Goal: Register for event/course: Sign up to attend an event or enroll in a course

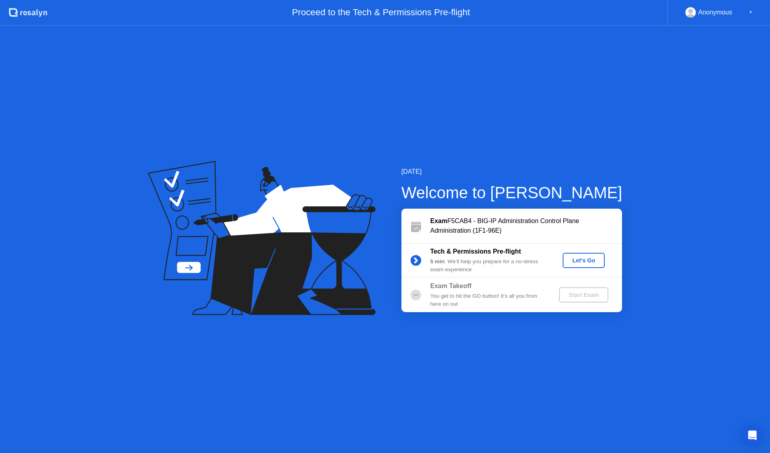
click at [577, 259] on div "Let's Go" at bounding box center [584, 260] width 36 height 6
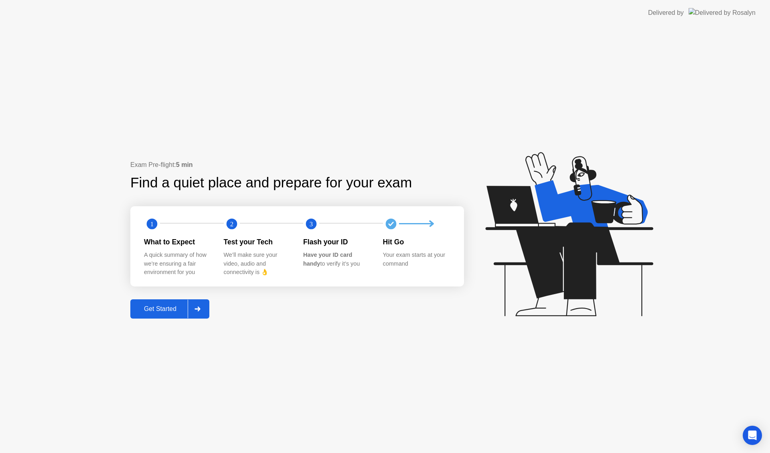
click at [163, 305] on div "Get Started" at bounding box center [160, 308] width 55 height 7
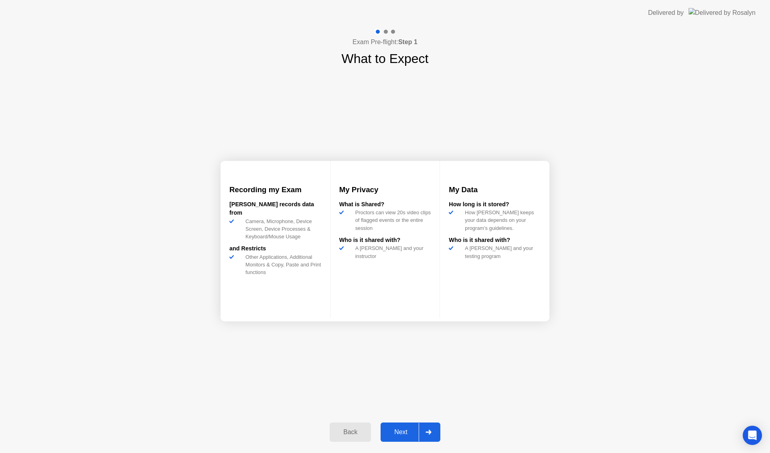
click at [405, 431] on div "Next" at bounding box center [401, 431] width 36 height 7
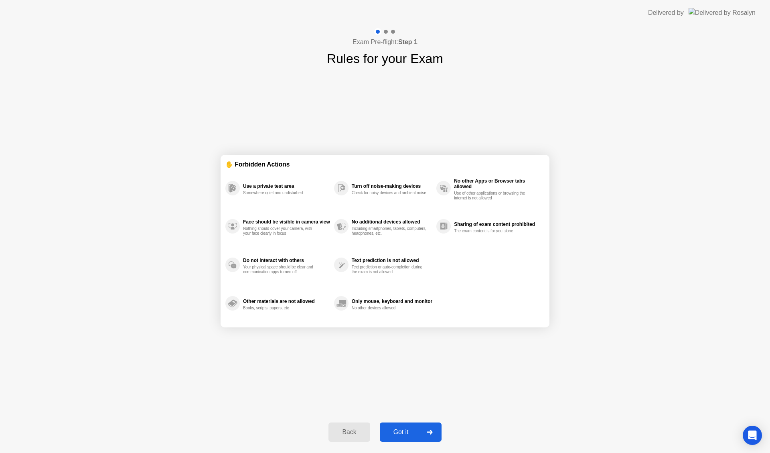
click at [391, 428] on div "Got it" at bounding box center [401, 431] width 38 height 7
select select "**********"
select select "*******"
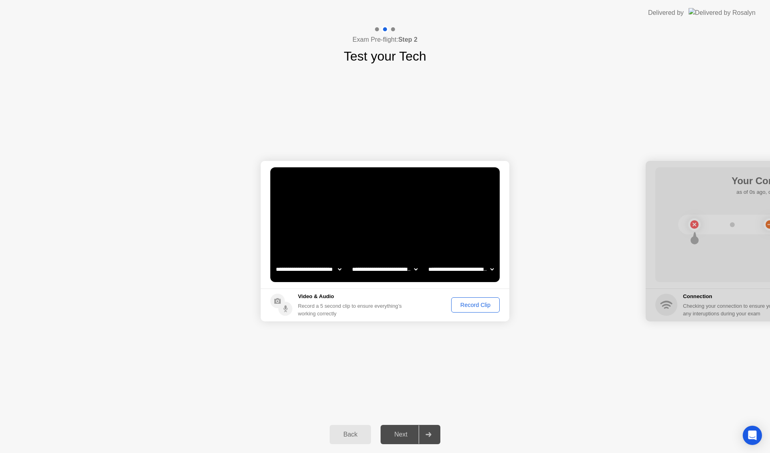
click at [479, 306] on div "Record Clip" at bounding box center [475, 305] width 43 height 6
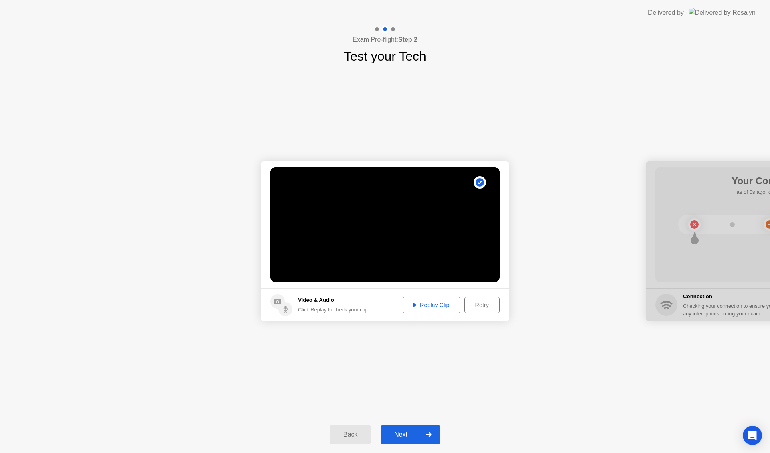
click at [439, 305] on div "Replay Clip" at bounding box center [432, 305] width 52 height 6
click at [403, 436] on div "Next" at bounding box center [401, 434] width 36 height 7
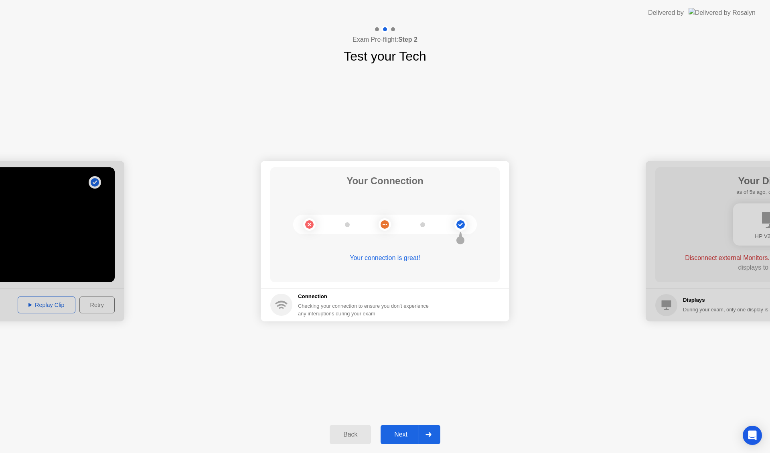
click at [398, 431] on div "Next" at bounding box center [401, 434] width 36 height 7
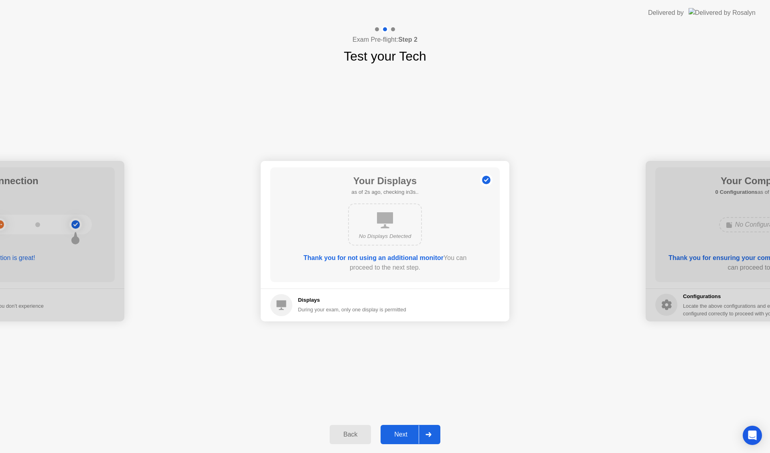
click at [402, 436] on div "Next" at bounding box center [401, 434] width 36 height 7
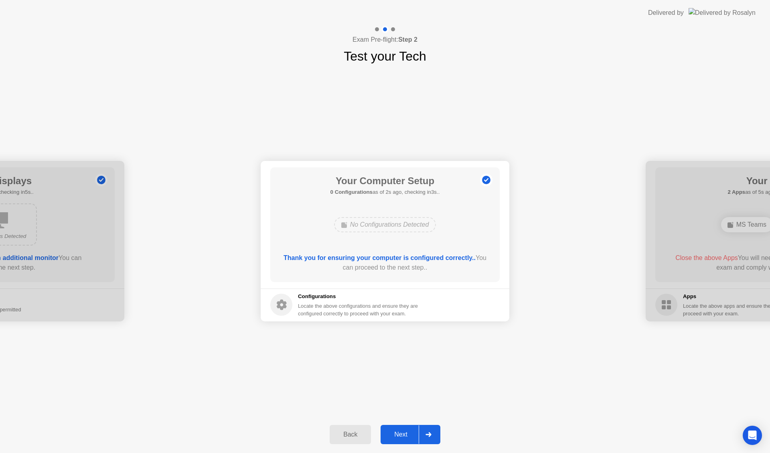
click at [402, 437] on div "Next" at bounding box center [401, 434] width 36 height 7
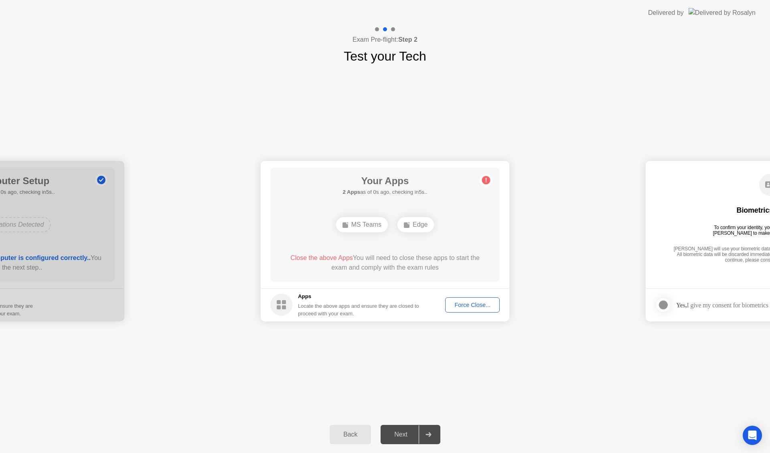
click at [469, 304] on div "Force Close..." at bounding box center [472, 305] width 49 height 6
click at [466, 305] on div "Force Close..." at bounding box center [472, 305] width 49 height 6
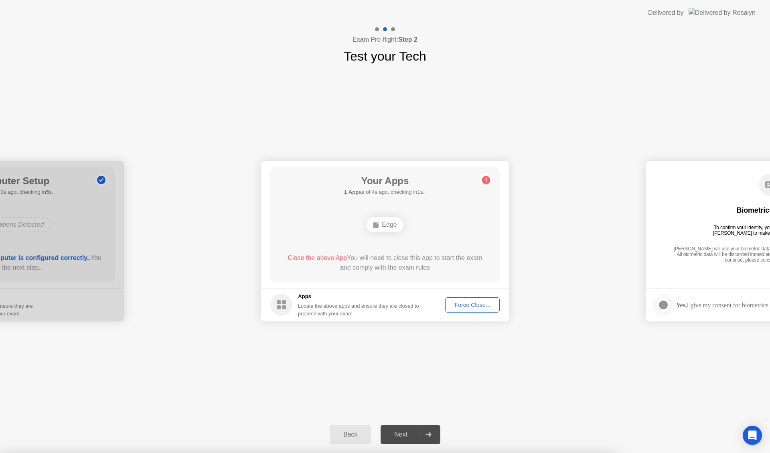
drag, startPoint x: 416, startPoint y: 275, endPoint x: 409, endPoint y: 282, distance: 9.4
click at [470, 303] on div "Force Close..." at bounding box center [472, 305] width 49 height 6
click at [462, 302] on div "Force Close..." at bounding box center [472, 305] width 49 height 6
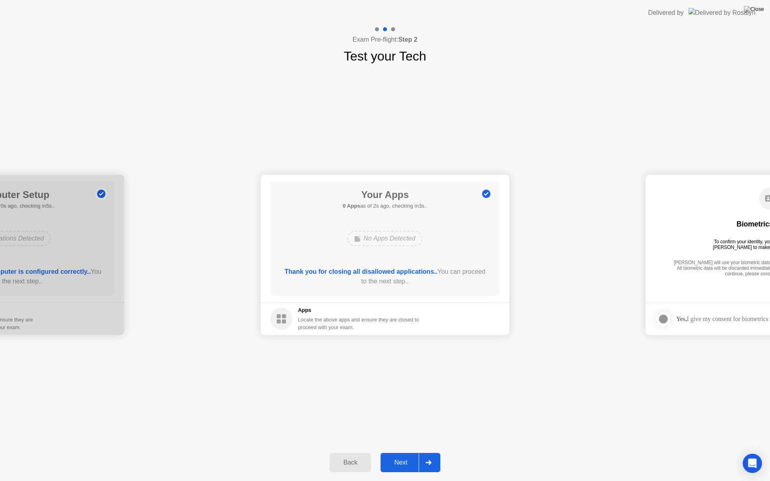
click at [402, 453] on div "Next" at bounding box center [401, 462] width 36 height 7
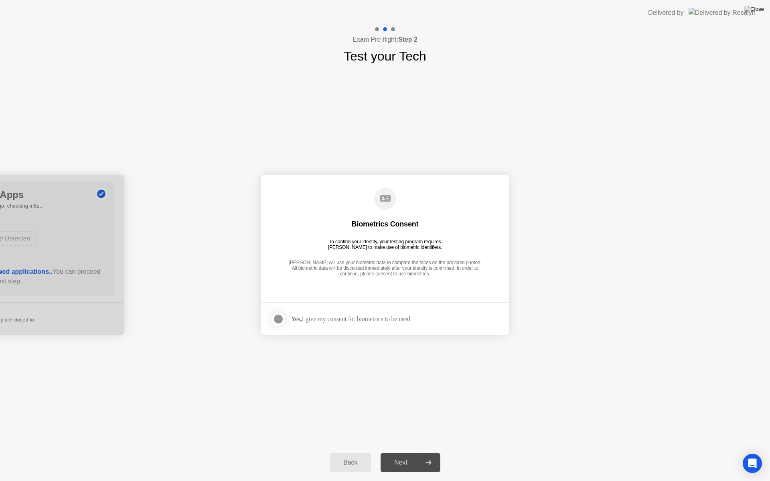
click at [280, 317] on div at bounding box center [279, 320] width 10 height 10
click at [404, 453] on div "Next" at bounding box center [401, 462] width 36 height 7
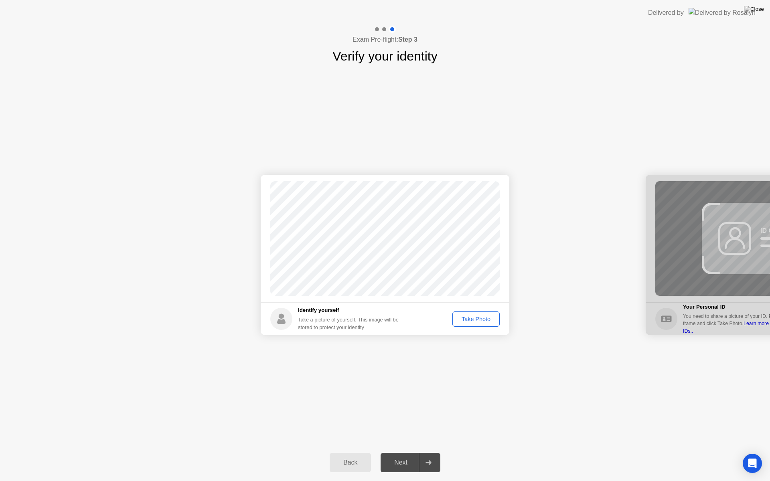
click at [477, 320] on div "Take Photo" at bounding box center [476, 319] width 42 height 6
click at [403, 453] on div "Next" at bounding box center [401, 462] width 36 height 7
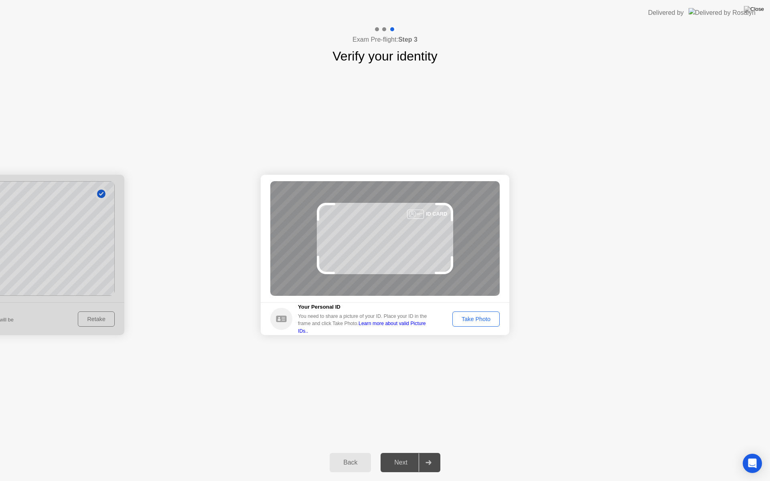
click at [470, 318] on div "Take Photo" at bounding box center [476, 319] width 42 height 6
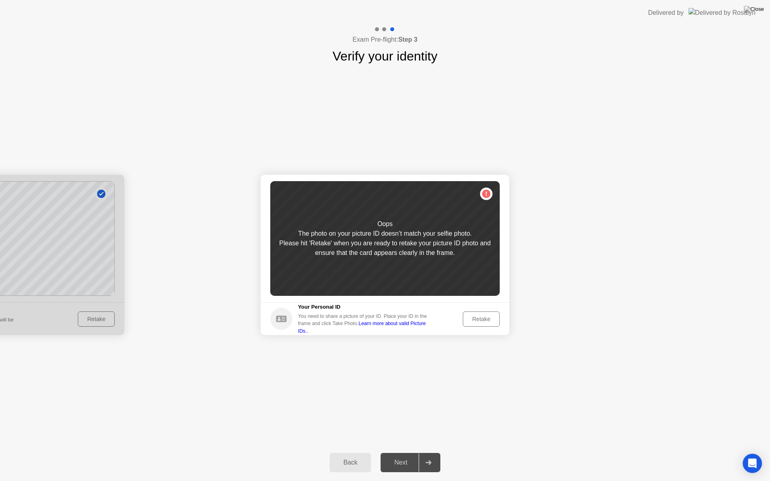
click at [477, 320] on div "Retake" at bounding box center [481, 319] width 31 height 6
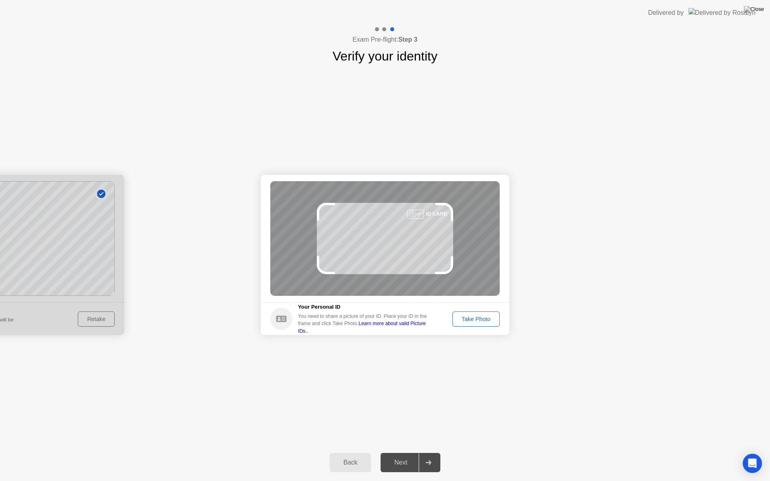
click at [477, 320] on div "Take Photo" at bounding box center [476, 319] width 42 height 6
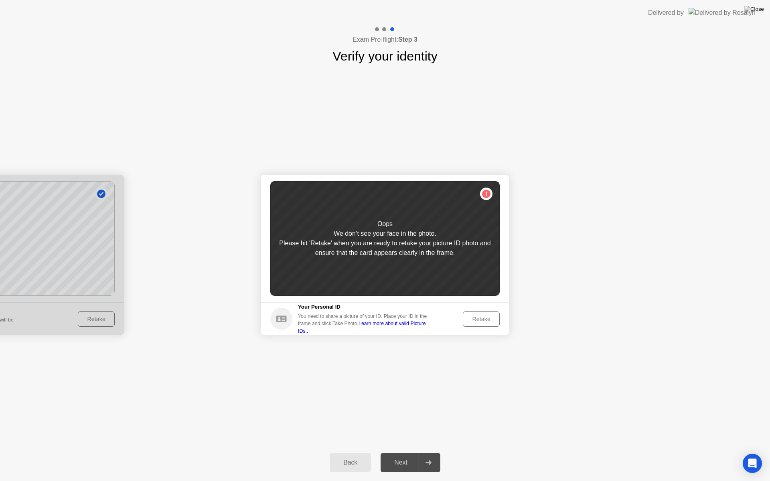
click at [476, 319] on div "Retake" at bounding box center [481, 319] width 31 height 6
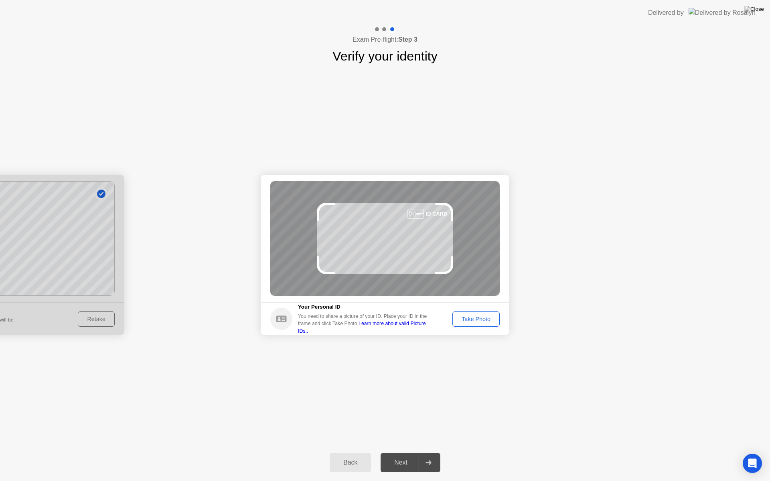
click at [477, 318] on div "Take Photo" at bounding box center [476, 319] width 42 height 6
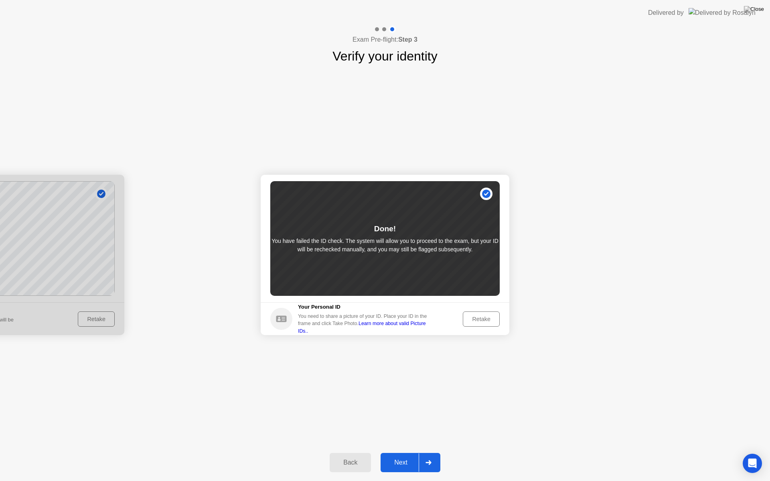
click at [401, 453] on div "Next" at bounding box center [401, 462] width 36 height 7
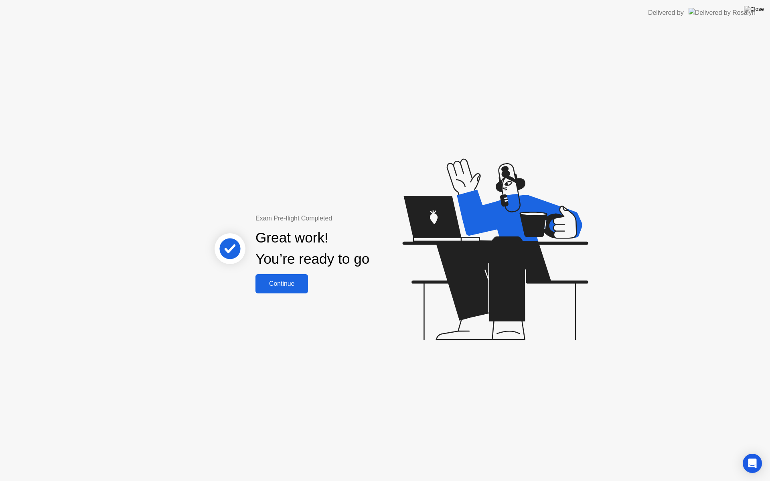
click at [271, 282] on div "Continue" at bounding box center [282, 283] width 48 height 7
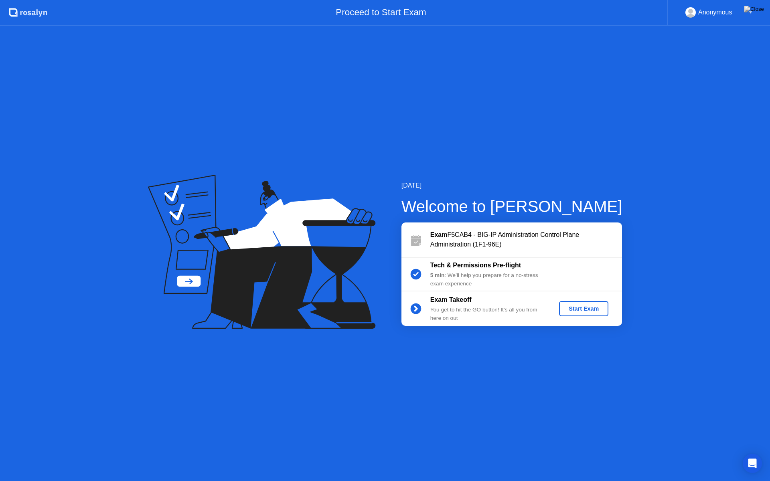
click at [575, 311] on div "Start Exam" at bounding box center [583, 309] width 43 height 6
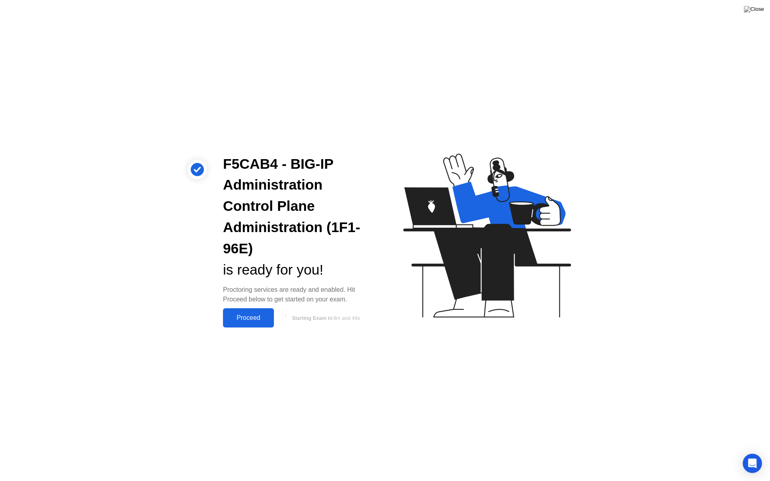
click at [248, 320] on div "Proceed" at bounding box center [248, 318] width 46 height 7
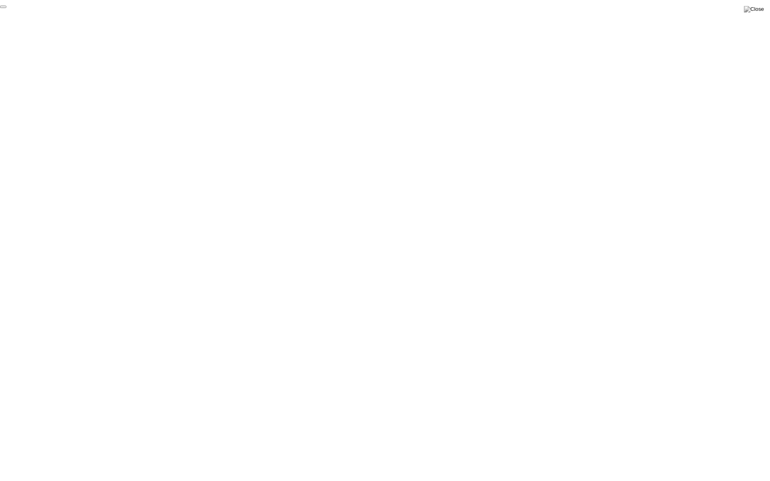
click div "End Proctoring Session"
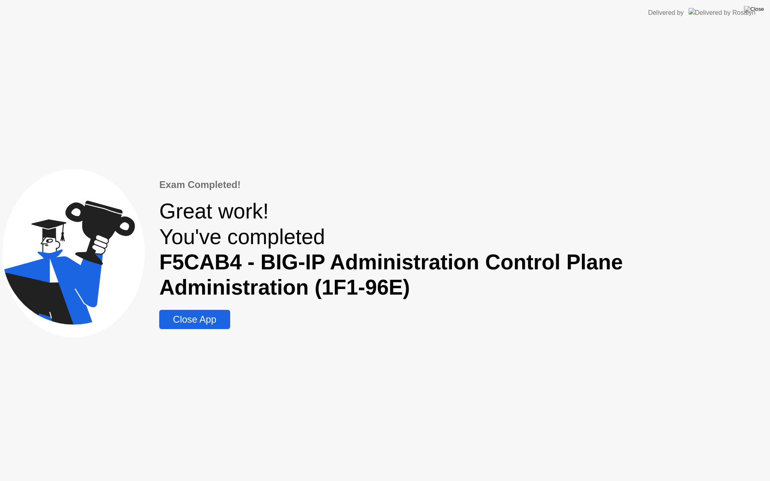
click at [206, 317] on div "Close App" at bounding box center [195, 319] width 66 height 11
